Goal: Information Seeking & Learning: Learn about a topic

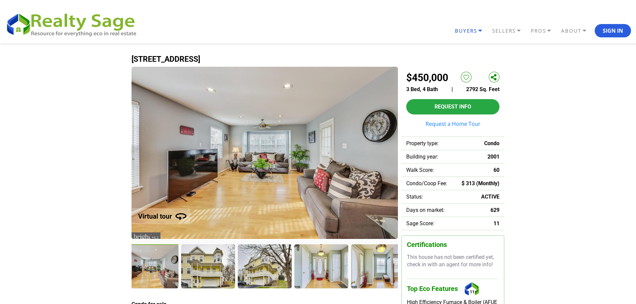
click at [480, 31] on link "BUYERS" at bounding box center [471, 31] width 37 height 12
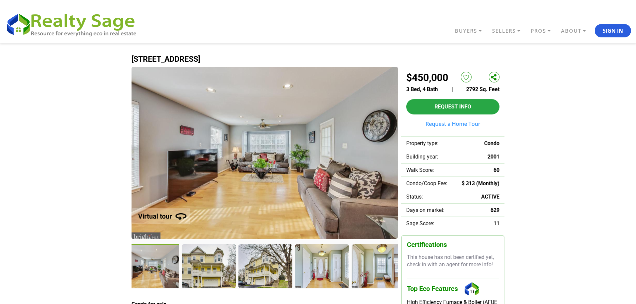
click at [169, 263] on div at bounding box center [152, 266] width 55 height 45
click at [170, 258] on div at bounding box center [152, 266] width 55 height 45
click at [216, 278] on div at bounding box center [208, 266] width 55 height 45
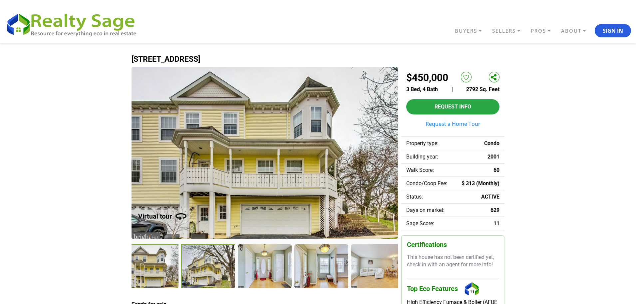
click at [203, 269] on div at bounding box center [208, 266] width 55 height 45
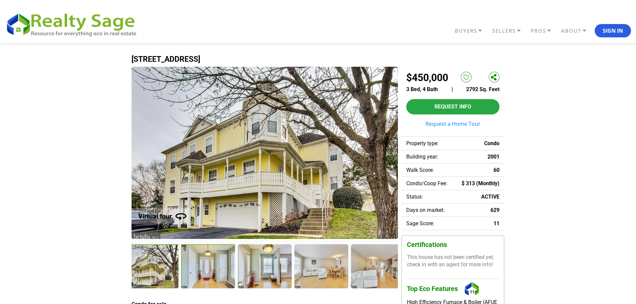
click at [209, 268] on div at bounding box center [208, 266] width 55 height 45
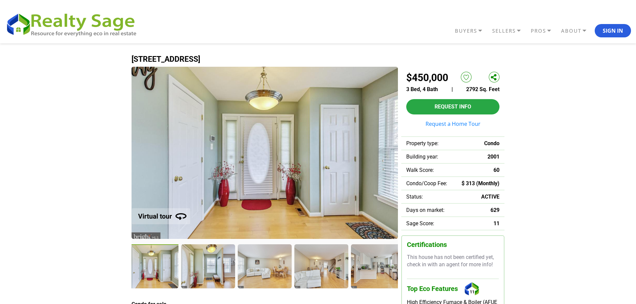
click at [209, 268] on div at bounding box center [207, 265] width 53 height 43
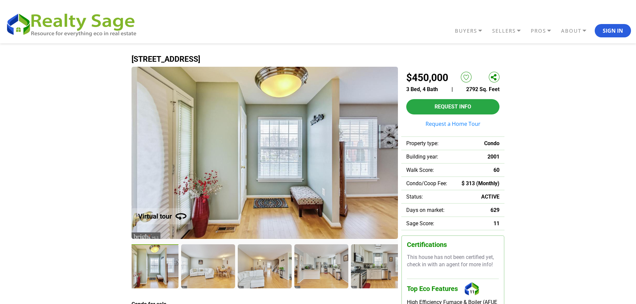
click at [209, 268] on div at bounding box center [207, 265] width 53 height 43
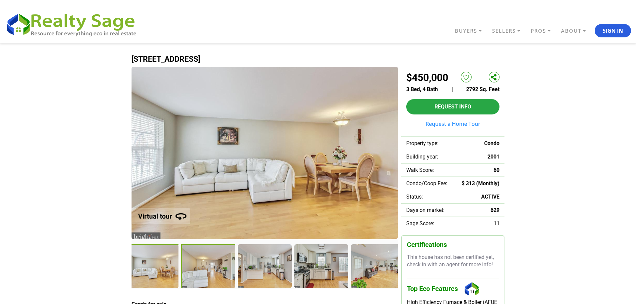
click at [209, 267] on div at bounding box center [208, 266] width 55 height 45
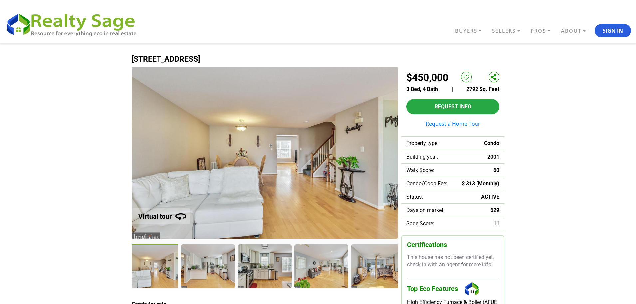
click at [209, 267] on div at bounding box center [207, 265] width 53 height 43
